Goal: Transaction & Acquisition: Subscribe to service/newsletter

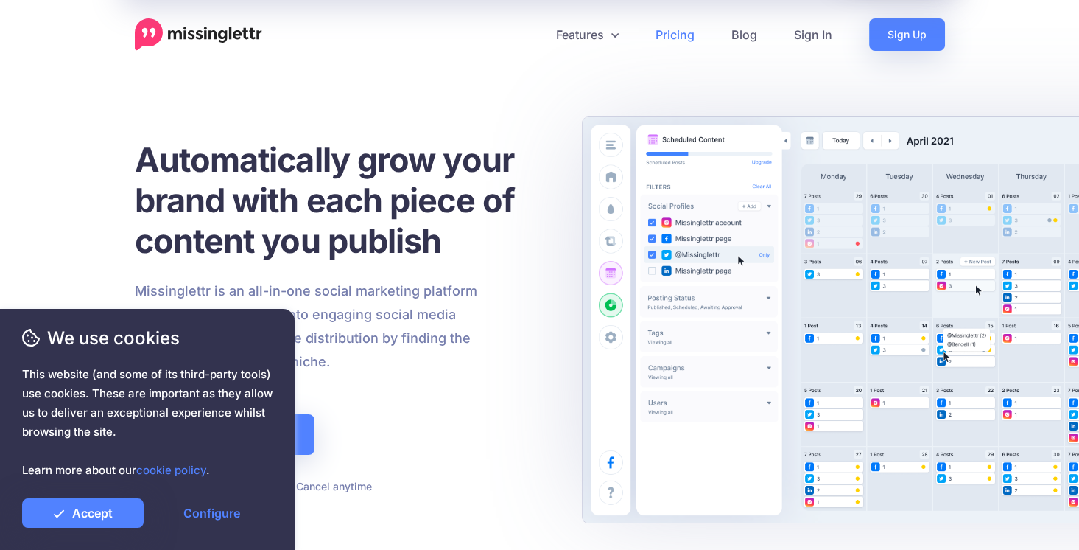
click at [672, 38] on link "Pricing" at bounding box center [675, 34] width 76 height 32
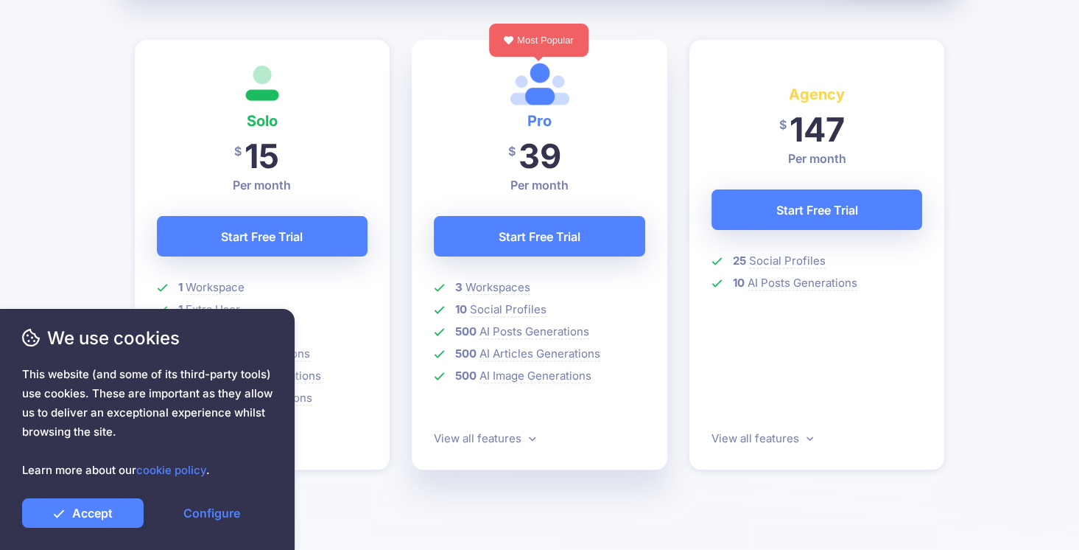
scroll to position [424, 0]
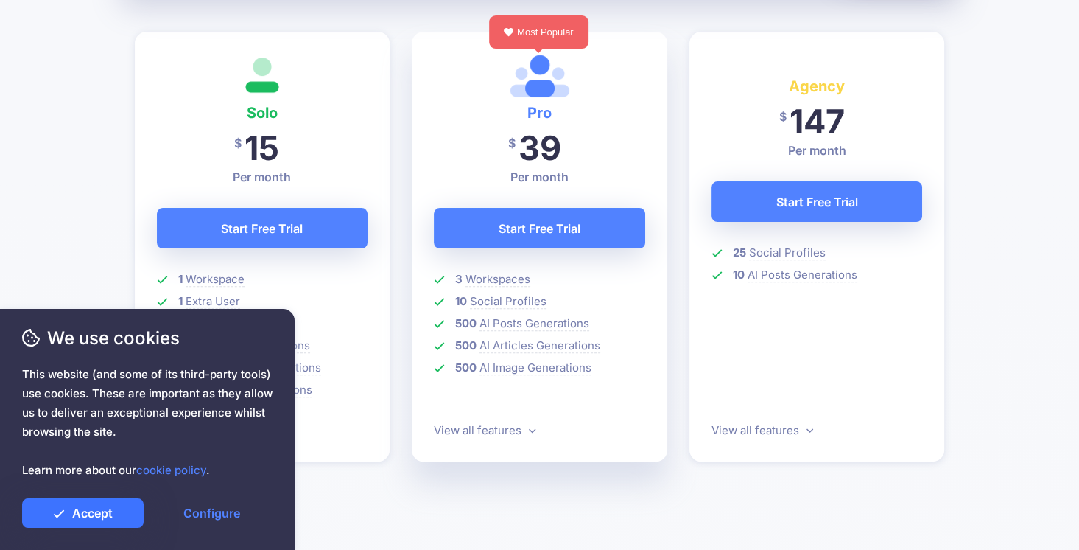
click at [120, 504] on link "Accept" at bounding box center [83, 512] width 122 height 29
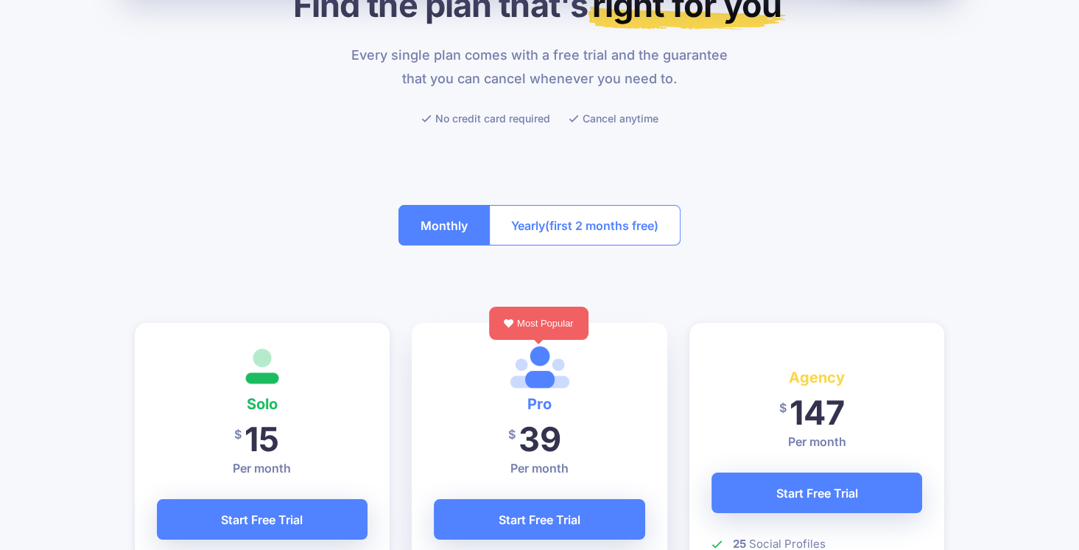
scroll to position [128, 0]
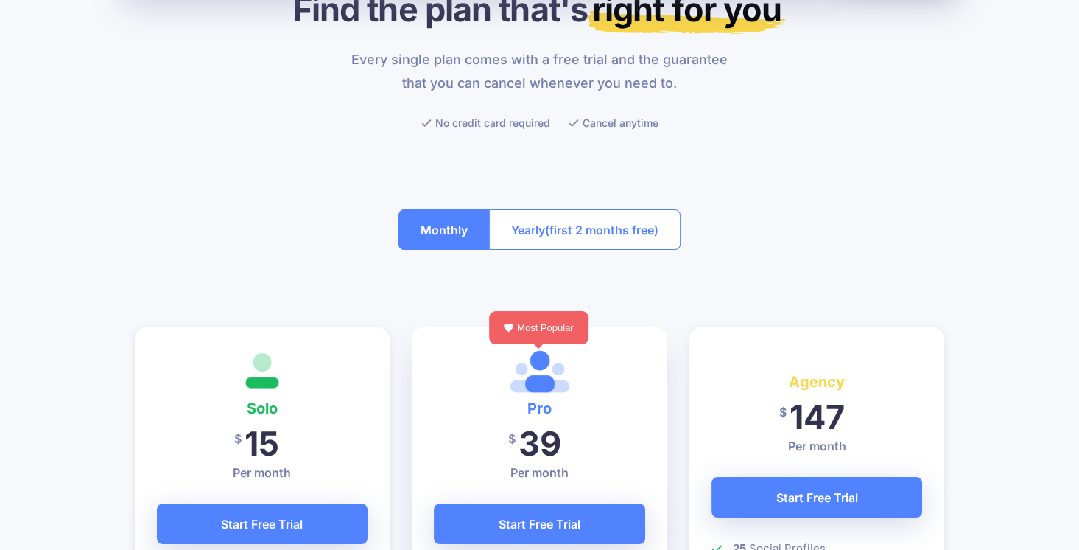
click at [584, 223] on span "(first 2 months free)" at bounding box center [601, 230] width 113 height 24
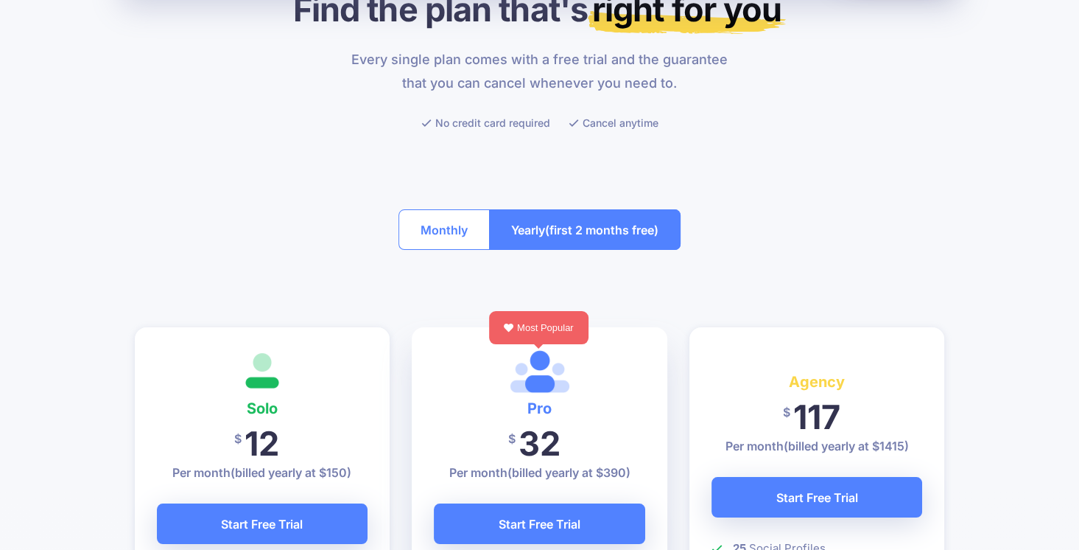
click at [447, 226] on button "Monthly" at bounding box center [444, 229] width 91 height 41
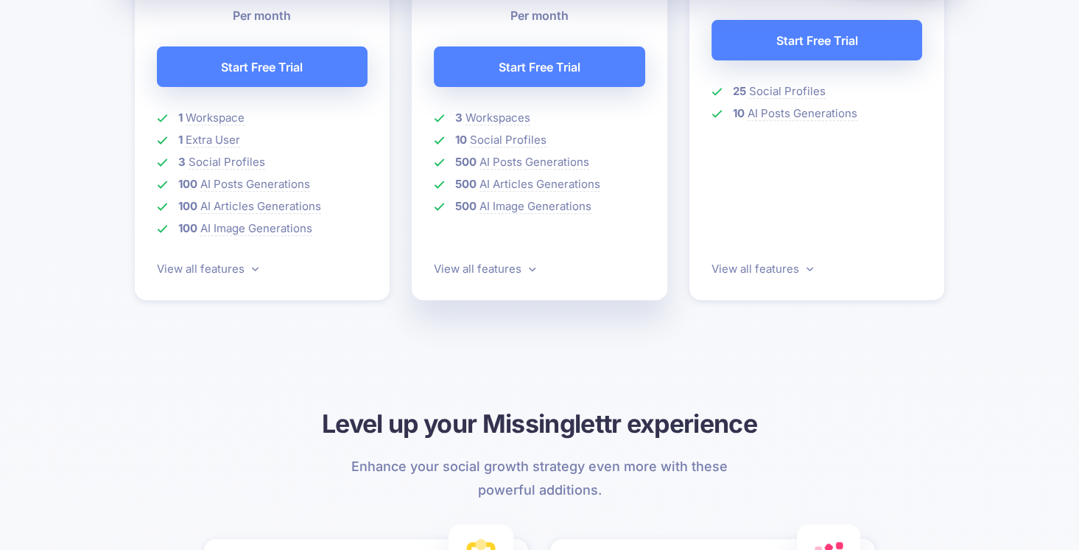
scroll to position [592, 0]
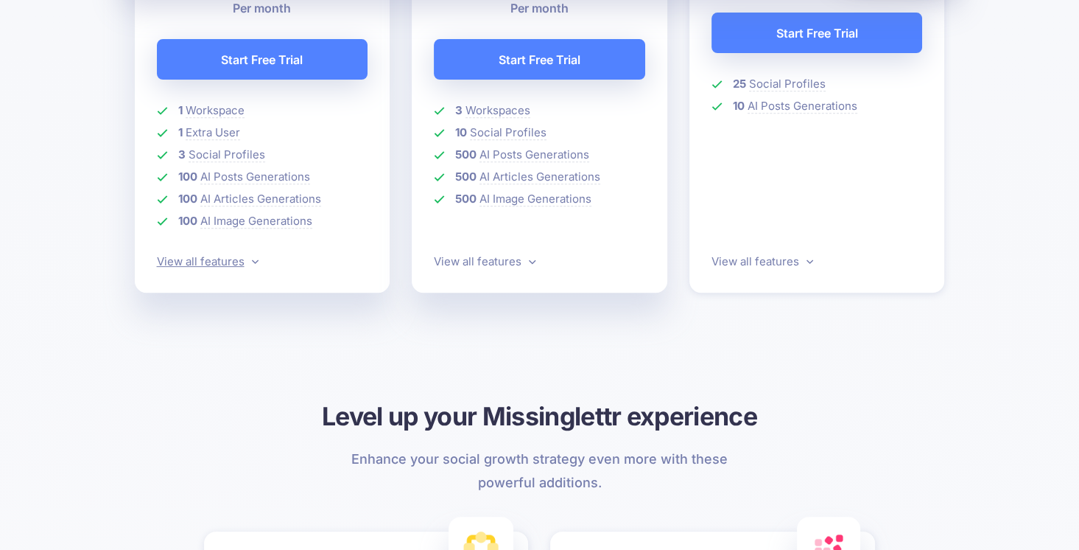
click at [252, 262] on icon at bounding box center [255, 261] width 7 height 11
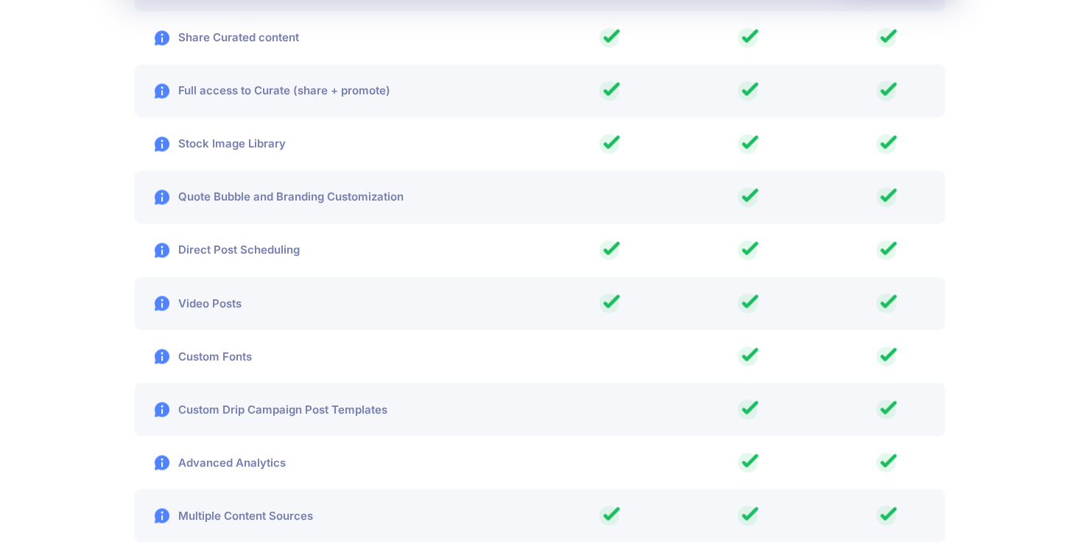
scroll to position [2405, 0]
